Goal: Browse casually: Explore the website without a specific task or goal

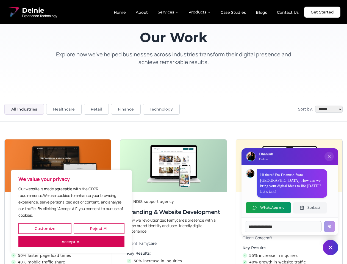
click at [45, 228] on button "Customize" at bounding box center [44, 228] width 53 height 11
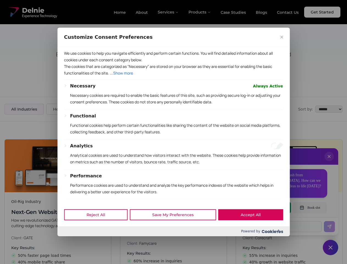
click at [99, 228] on div at bounding box center [173, 132] width 347 height 264
click at [71, 63] on p "We use cookies to help you navigate efficiently and perform certain functions. …" at bounding box center [173, 56] width 219 height 13
click at [173, 76] on p "The cookies that are categorized as "Necessary" are stored on your browser as t…" at bounding box center [173, 69] width 219 height 13
click at [329, 162] on div at bounding box center [173, 132] width 347 height 264
click at [268, 207] on div "Reject All Save My Preferences Accept All" at bounding box center [173, 214] width 232 height 23
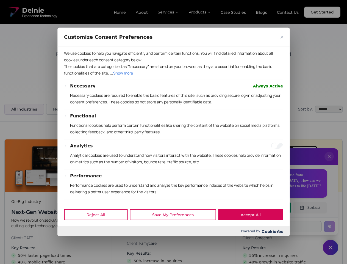
click at [310, 207] on div at bounding box center [173, 132] width 347 height 264
click at [330, 247] on div at bounding box center [173, 132] width 347 height 264
click at [168, 12] on div at bounding box center [173, 132] width 347 height 264
click at [200, 12] on div at bounding box center [173, 132] width 347 height 264
